Goal: Information Seeking & Learning: Learn about a topic

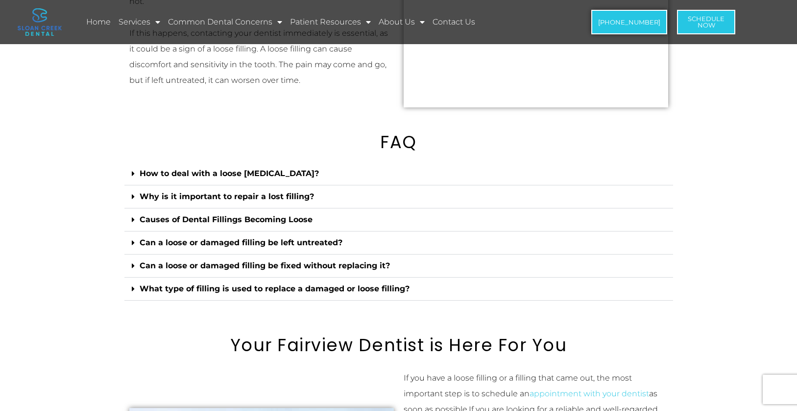
scroll to position [1421, 0]
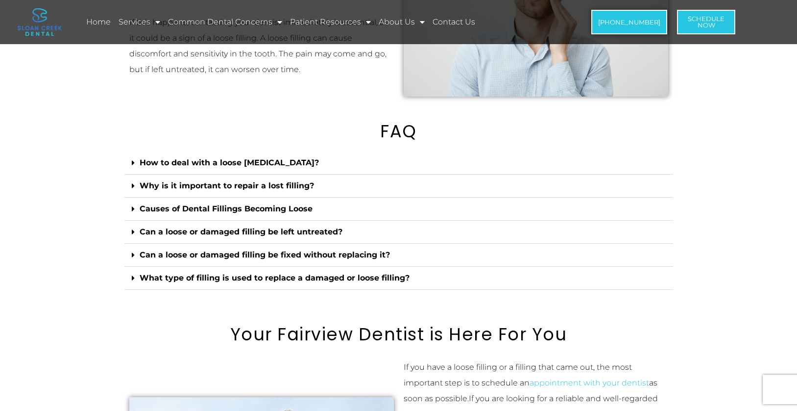
click at [272, 244] on div "Can a loose or damaged filling be left untreated?" at bounding box center [398, 232] width 549 height 23
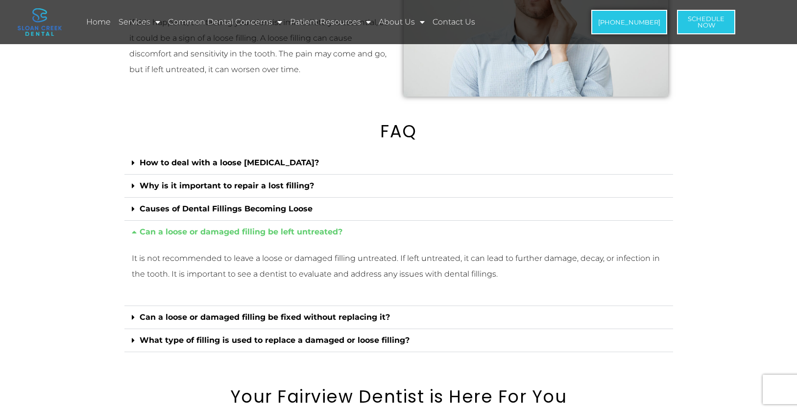
click at [272, 236] on link "Can a loose or damaged filling be left untreated?" at bounding box center [241, 231] width 203 height 9
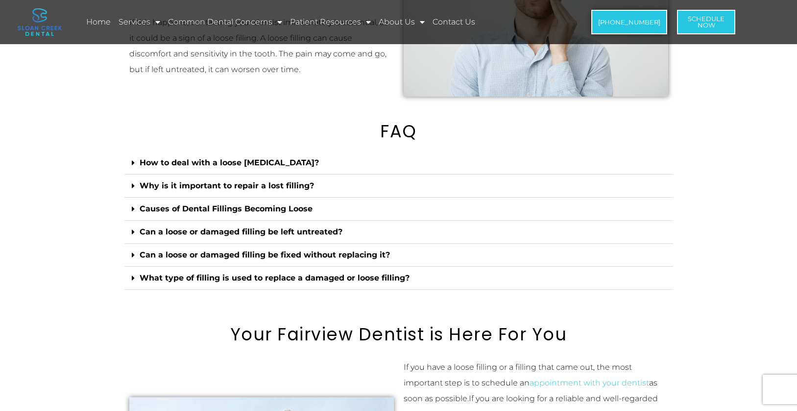
click at [274, 284] on div "What type of filling is used to replace a damaged or loose filling?" at bounding box center [398, 278] width 549 height 23
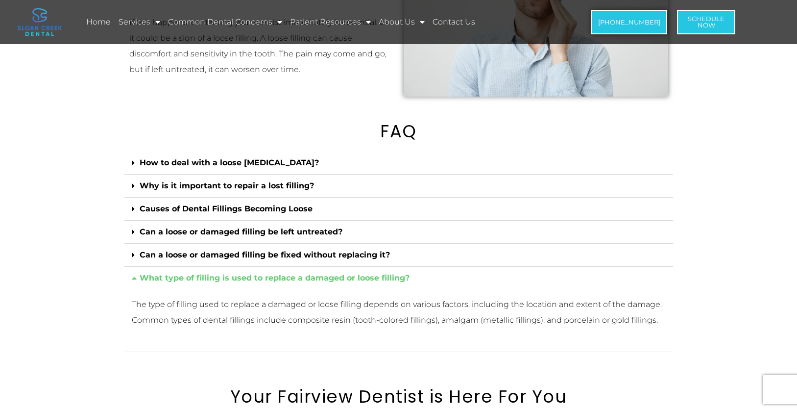
click at [265, 282] on link "What type of filling is used to replace a damaged or loose filling?" at bounding box center [275, 277] width 270 height 9
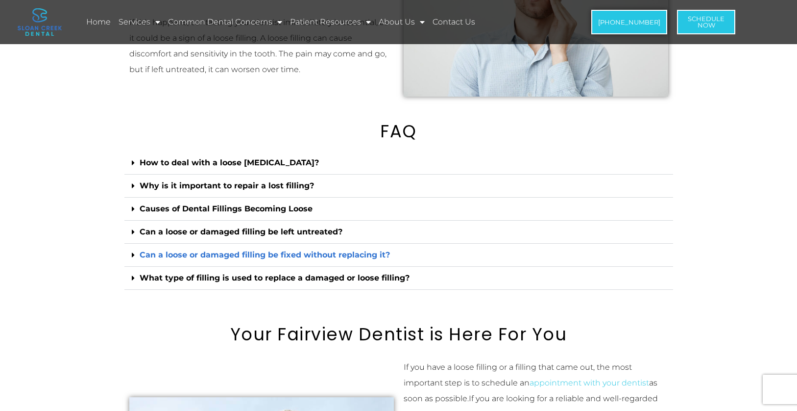
click at [265, 259] on link "Can a loose or damaged filling be fixed without replacing it?" at bounding box center [265, 254] width 250 height 9
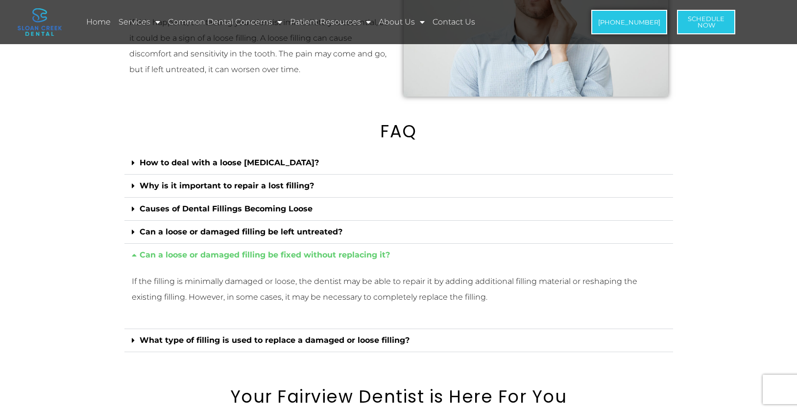
click at [267, 259] on link "Can a loose or damaged filling be fixed without replacing it?" at bounding box center [265, 254] width 250 height 9
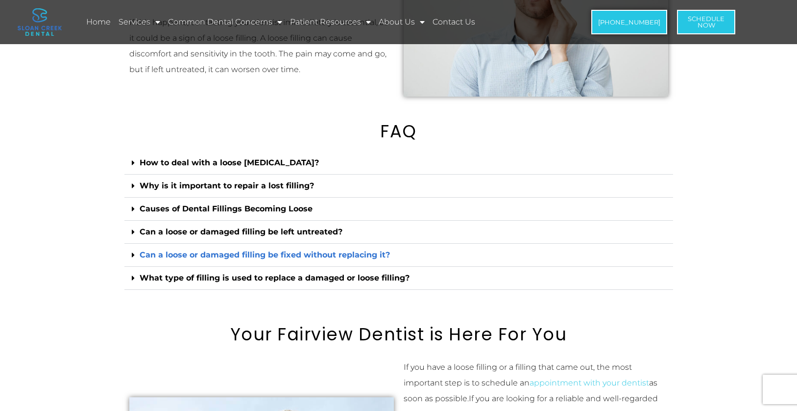
click at [267, 259] on link "Can a loose or damaged filling be fixed without replacing it?" at bounding box center [265, 254] width 250 height 9
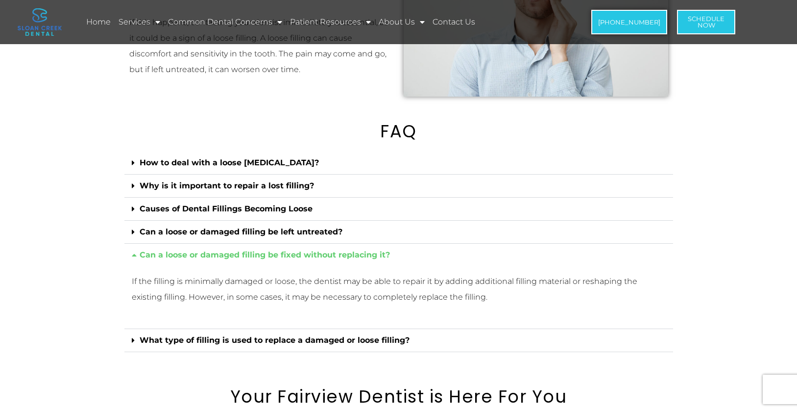
click at [267, 259] on link "Can a loose or damaged filling be fixed without replacing it?" at bounding box center [265, 254] width 250 height 9
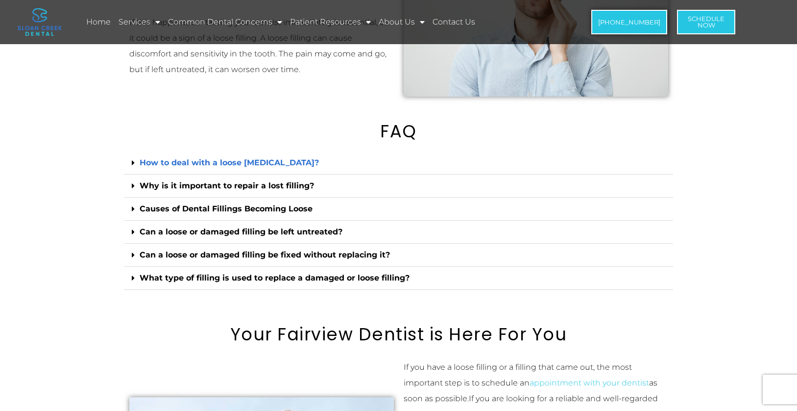
click at [254, 167] on link "How to deal with a loose [MEDICAL_DATA]?" at bounding box center [229, 162] width 179 height 9
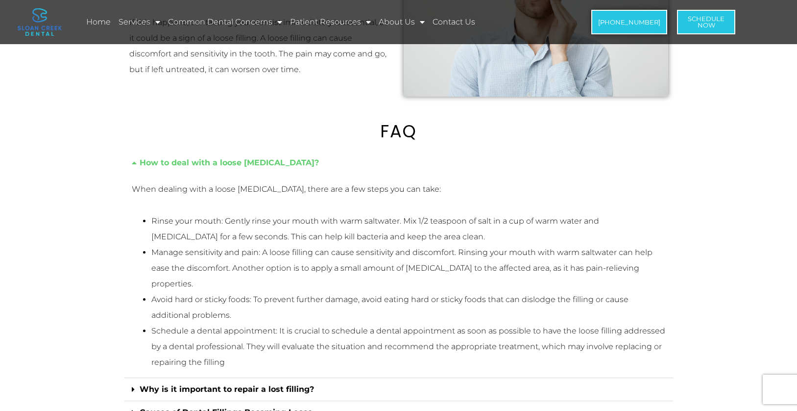
click at [254, 167] on link "How to deal with a loose [MEDICAL_DATA]?" at bounding box center [229, 162] width 179 height 9
